Goal: Information Seeking & Learning: Learn about a topic

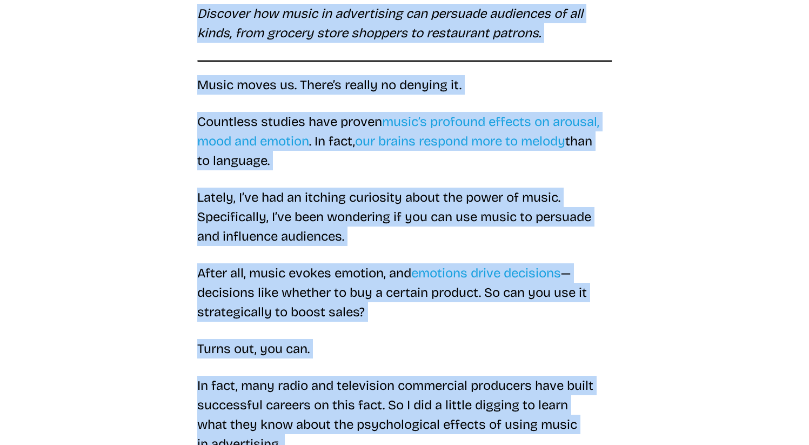
scroll to position [229, 0]
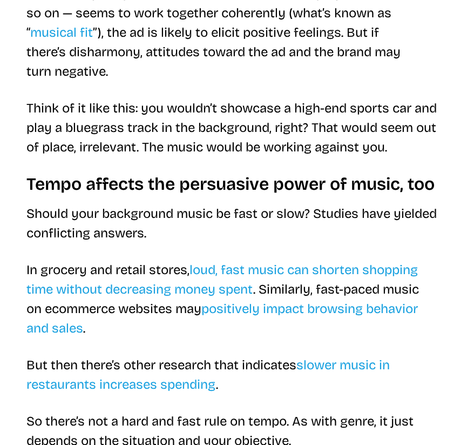
scroll to position [654, 0]
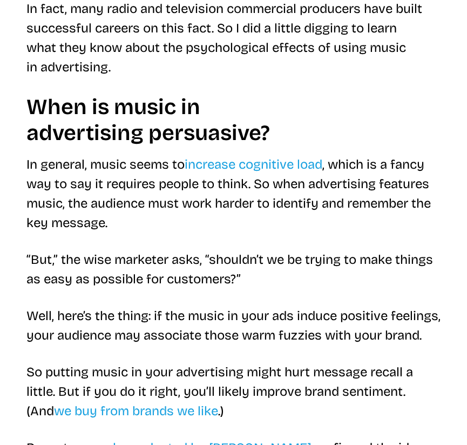
click at [250, 141] on h2 "When is music in advertising persuasive?" at bounding box center [233, 120] width 415 height 52
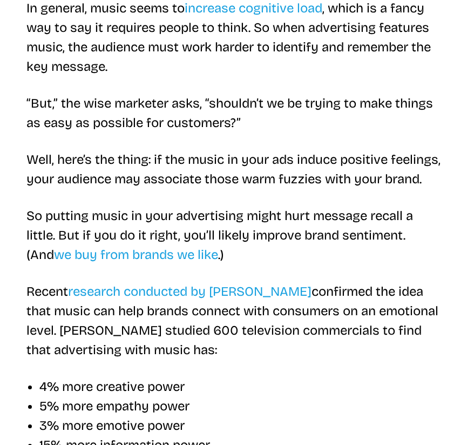
scroll to position [1371, 0]
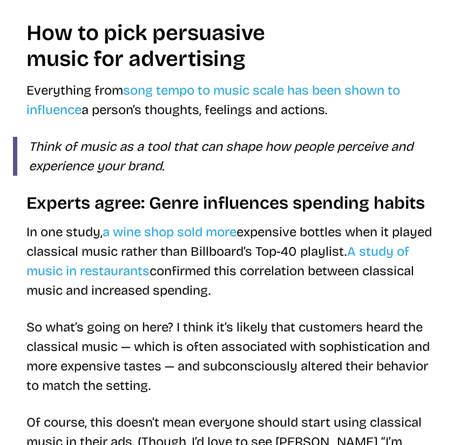
click at [280, 283] on p "In one study, a wine shop sold more expensive bottles when it played classical …" at bounding box center [233, 261] width 415 height 78
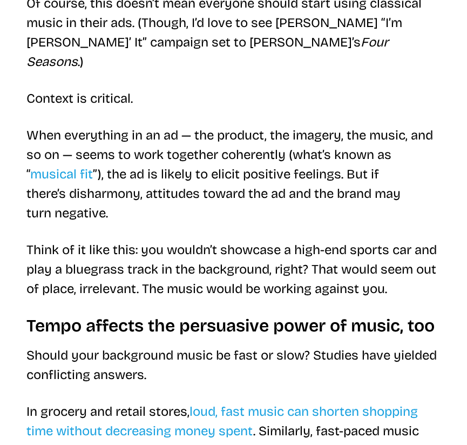
scroll to position [1798, 0]
